Goal: Task Accomplishment & Management: Manage account settings

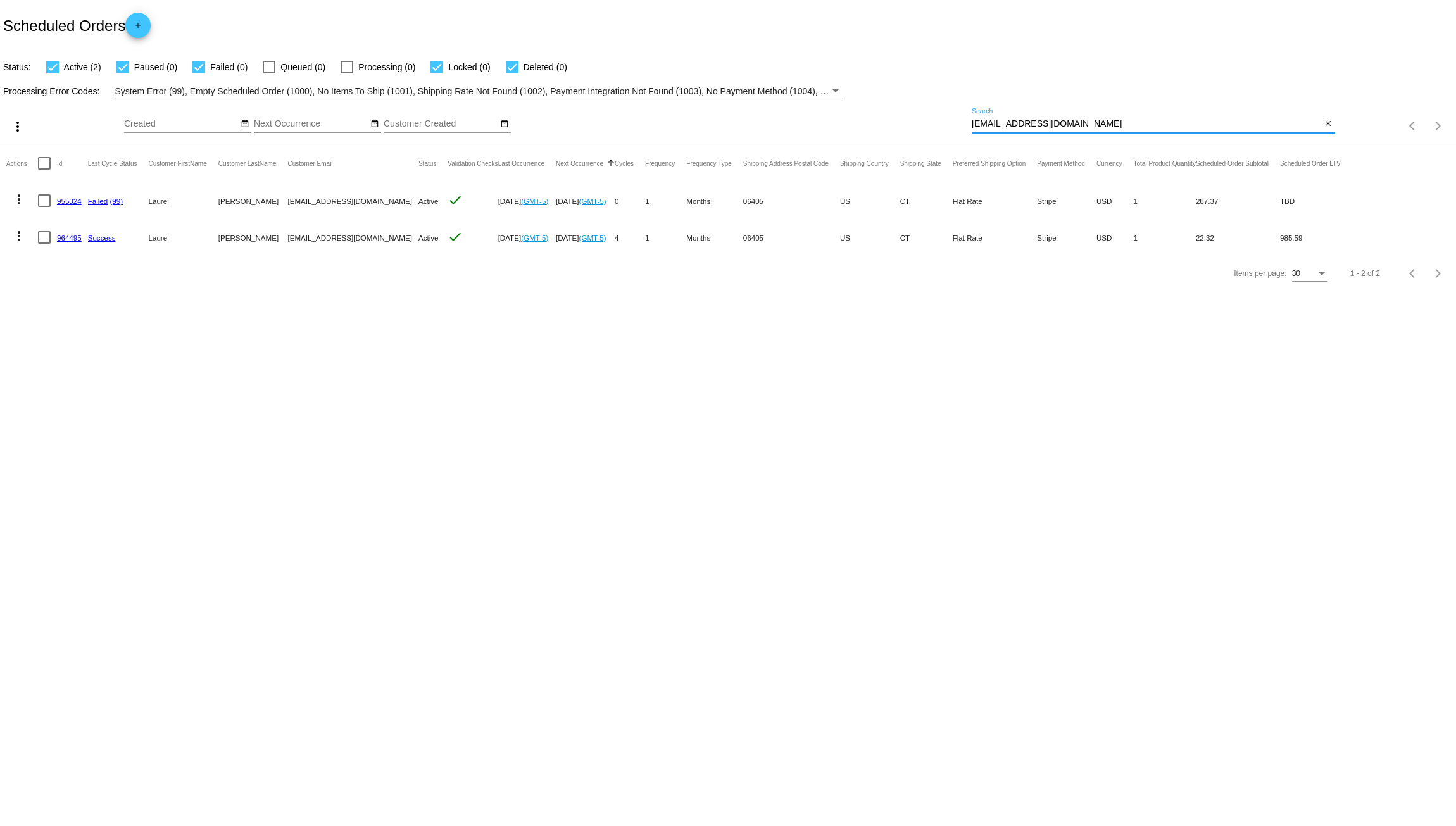
drag, startPoint x: 1101, startPoint y: 125, endPoint x: 868, endPoint y: 110, distance: 233.5
click at [881, 110] on div "more_vert Oct Jan Feb Mar [DATE]" at bounding box center [728, 122] width 1456 height 45
paste input "[EMAIL_ADDRESS]"
type input "[EMAIL_ADDRESS][DOMAIN_NAME]"
click at [70, 199] on link "955079" at bounding box center [69, 201] width 25 height 8
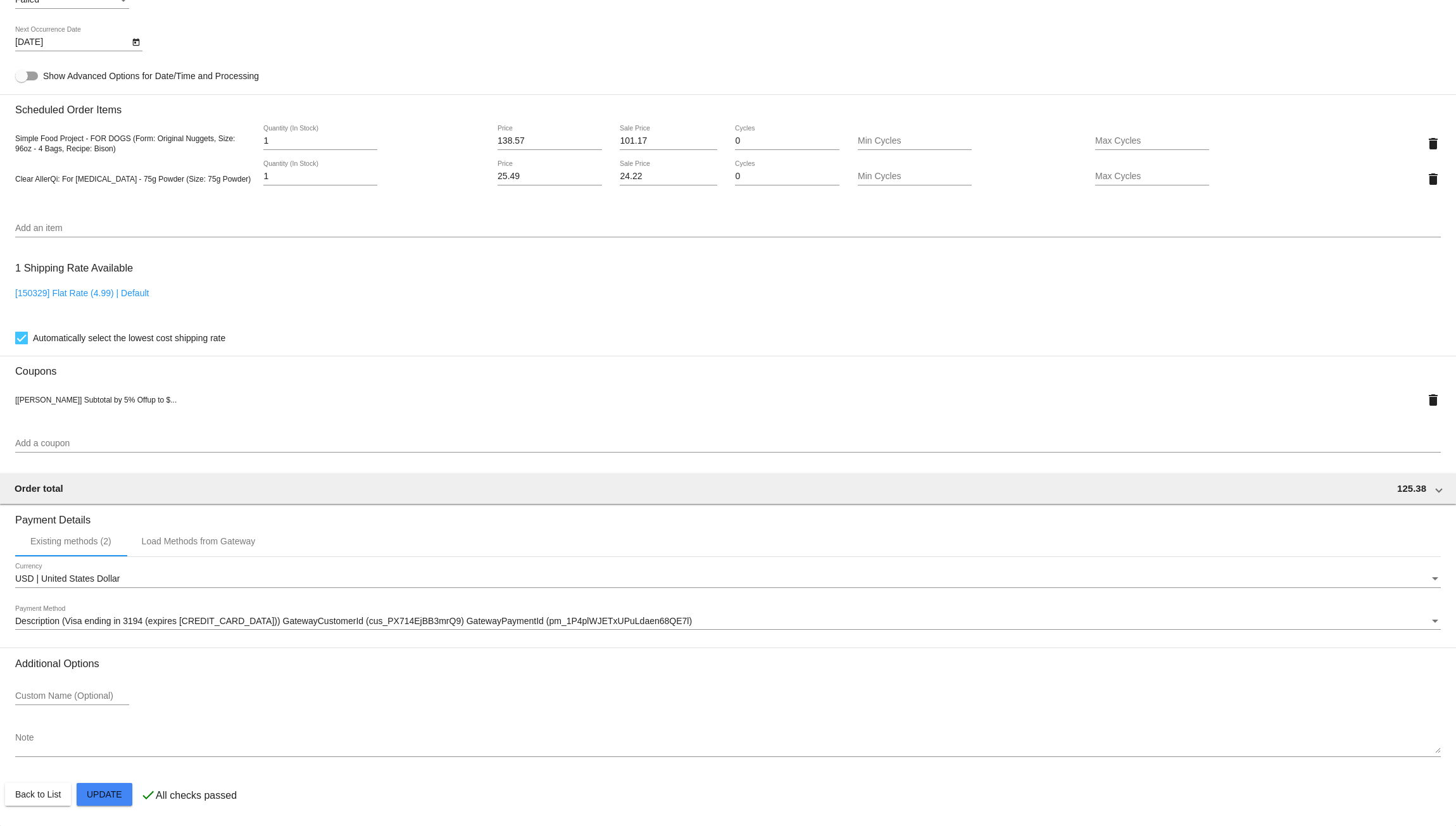
scroll to position [824, 0]
click at [88, 546] on div "Existing methods (2)" at bounding box center [71, 541] width 111 height 30
click at [174, 537] on div "Load Methods from Gateway" at bounding box center [199, 541] width 114 height 10
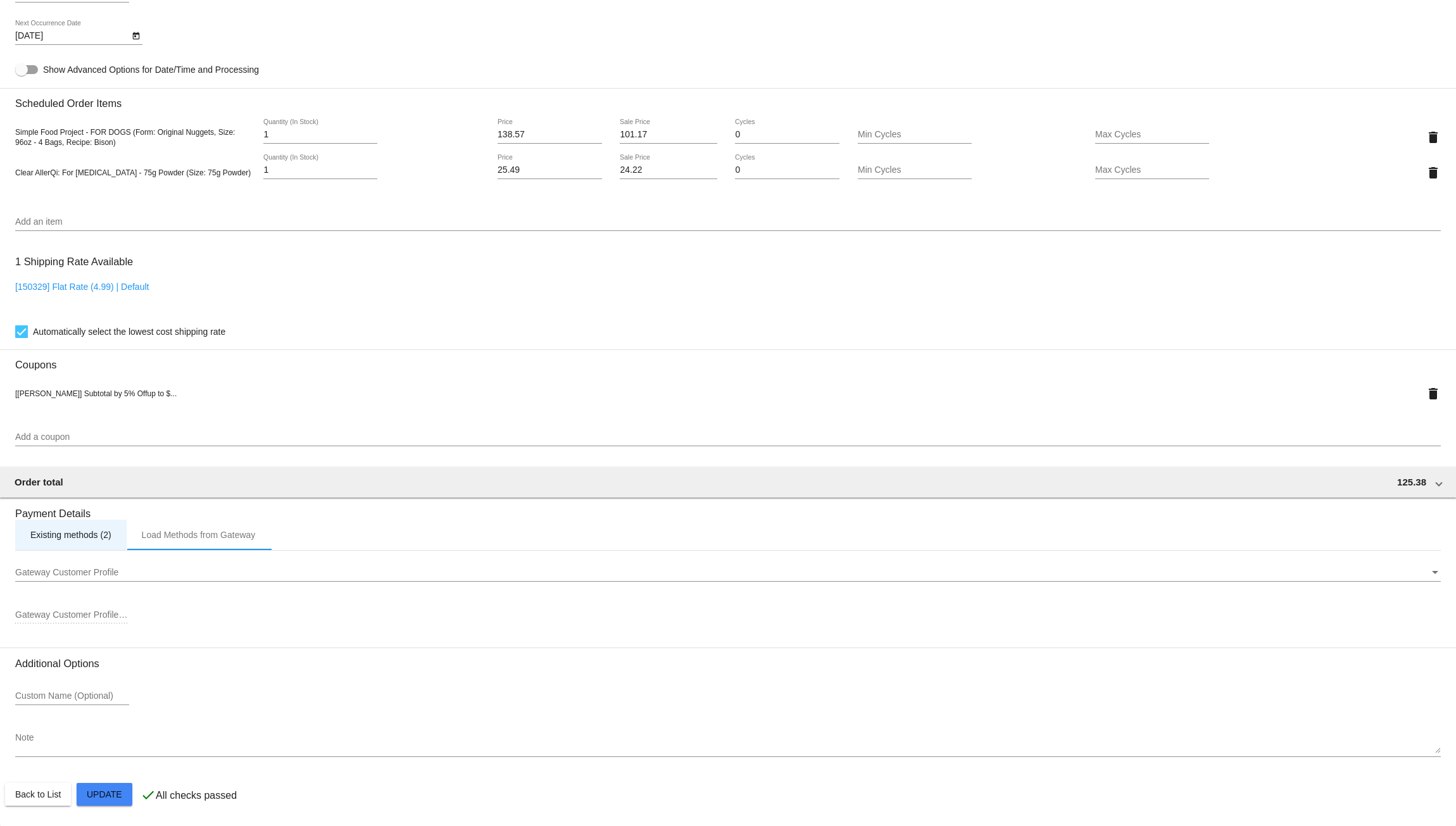
click at [83, 530] on div "Existing methods (2)" at bounding box center [71, 535] width 111 height 30
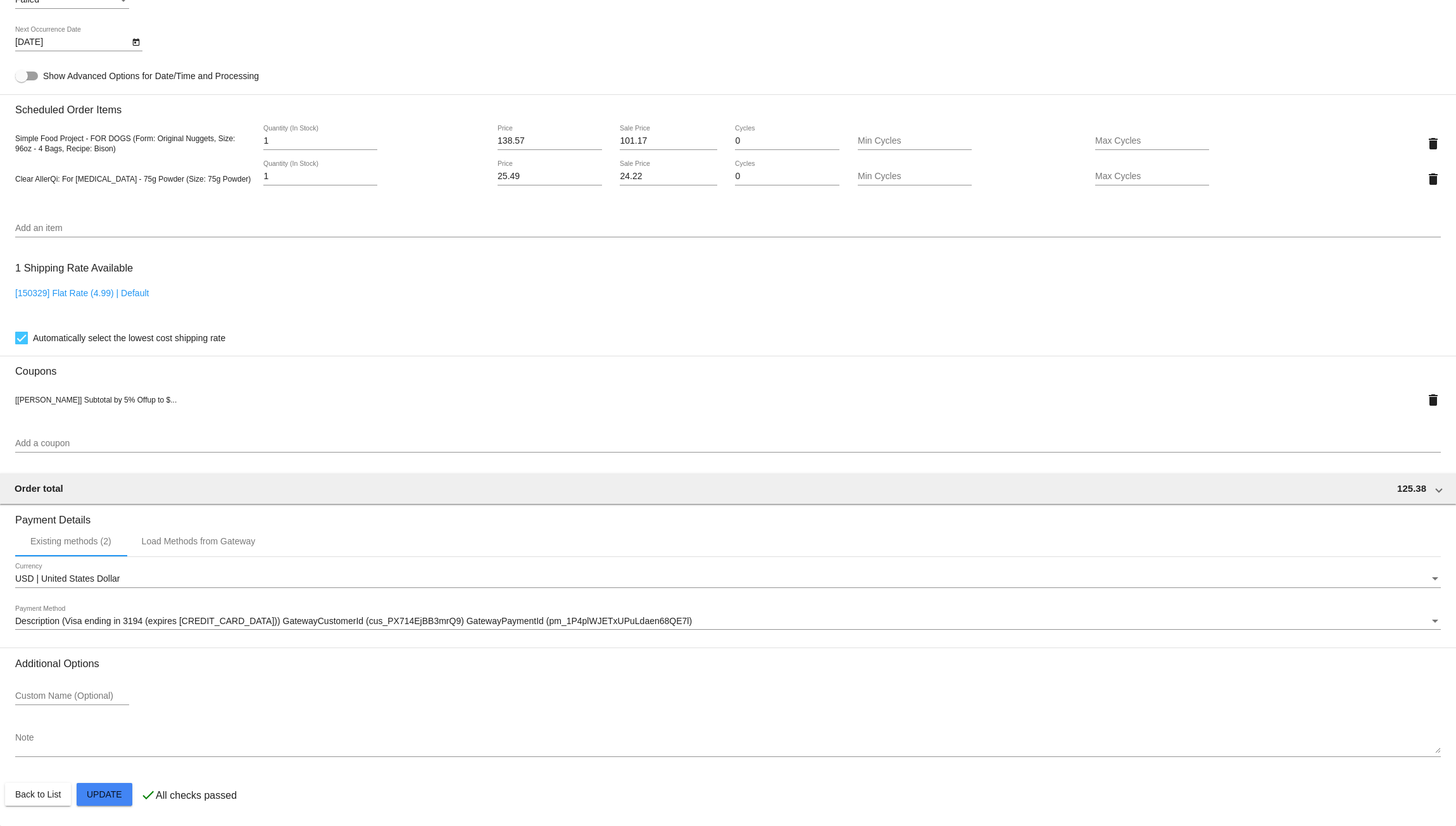
click at [88, 623] on span "Description (Visa ending in 3194 (expires [CREDIT_CARD_DATA])) GatewayCustomerI…" at bounding box center [354, 621] width 677 height 10
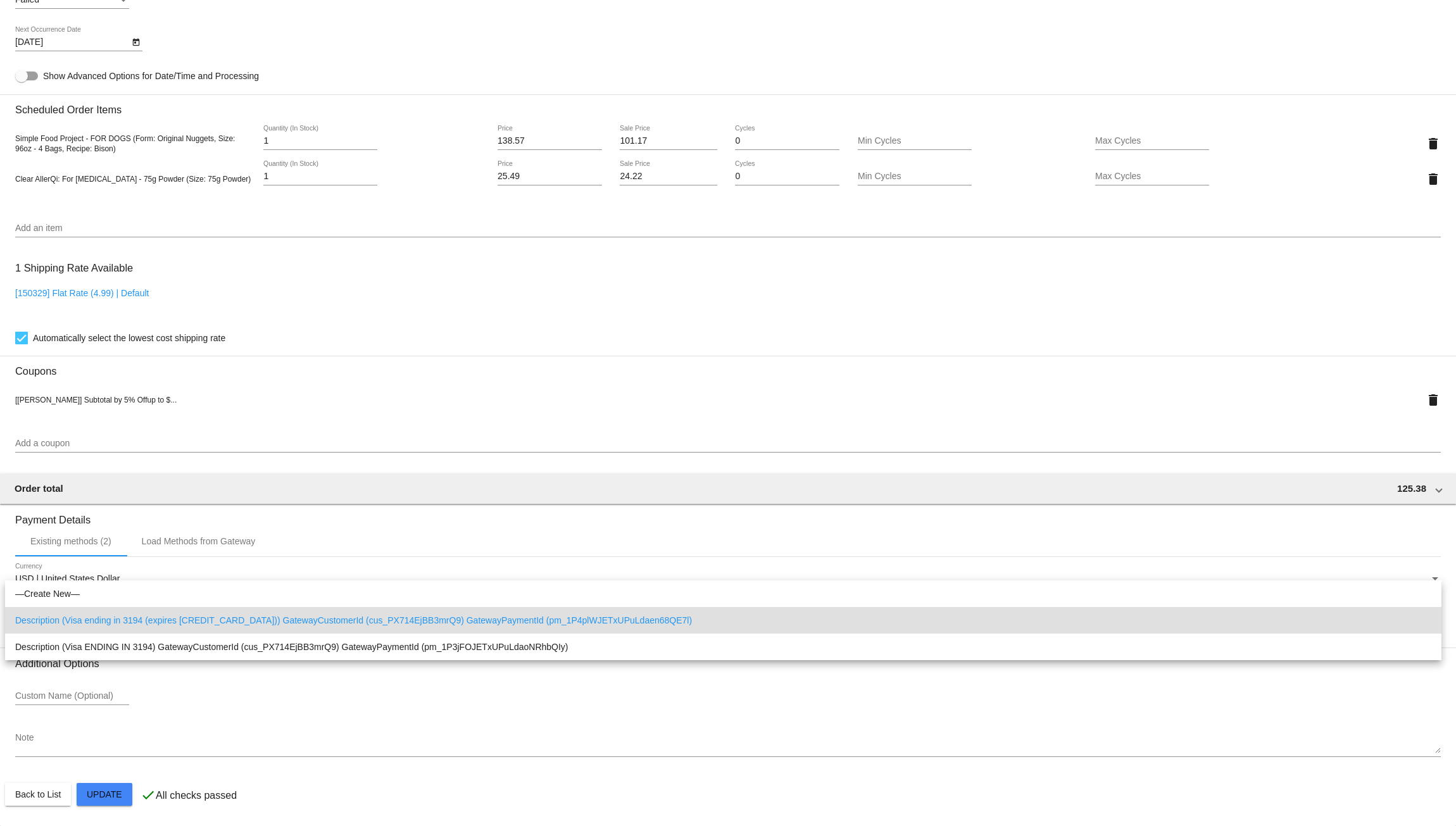
click at [320, 371] on div at bounding box center [728, 413] width 1456 height 826
